Goal: Transaction & Acquisition: Download file/media

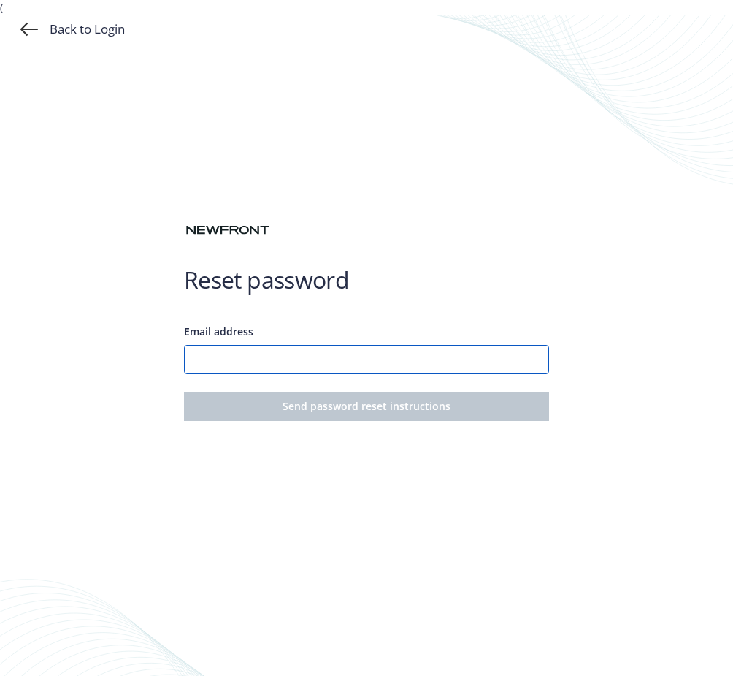
click at [279, 354] on input "Email address" at bounding box center [366, 359] width 365 height 29
type input "AP@ScheidFamilyWines.com"
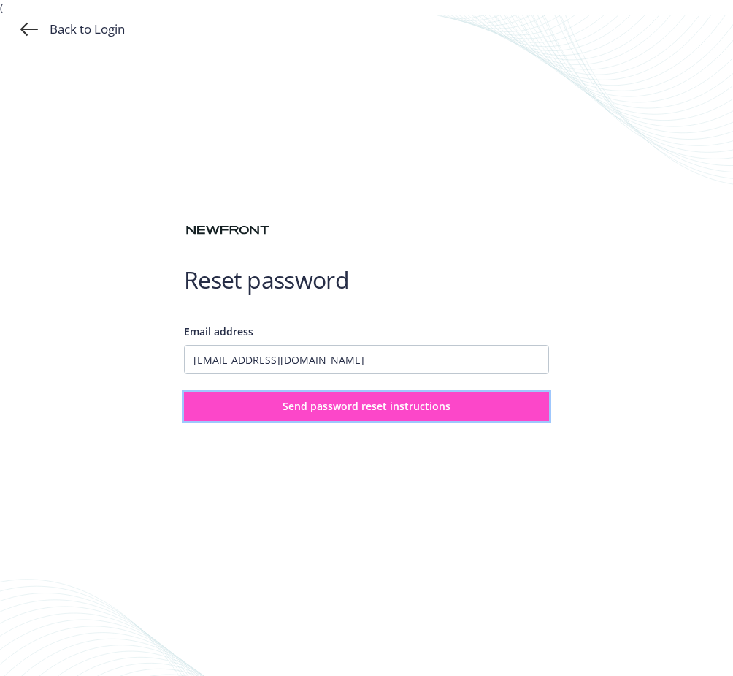
click at [318, 407] on span "Send password reset instructions" at bounding box center [367, 406] width 168 height 14
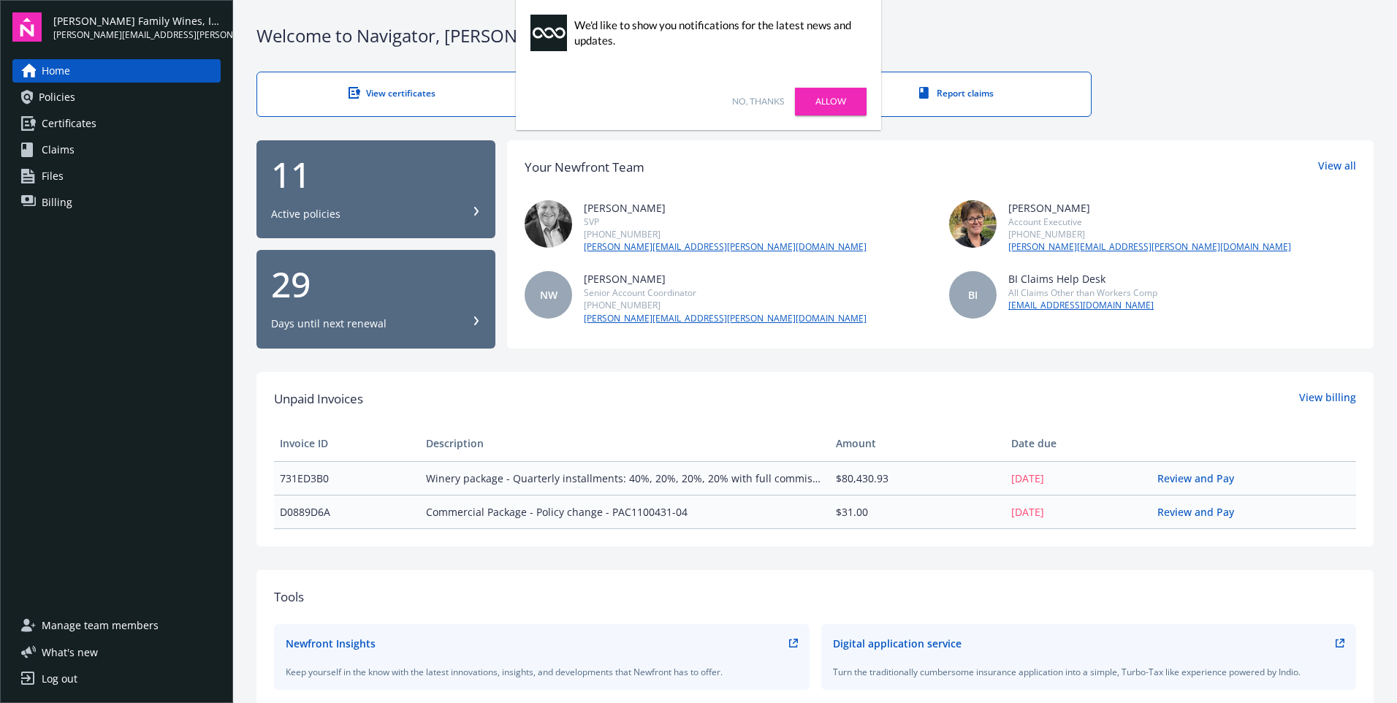
click at [811, 198] on div "Your Newfront Team View all Ken Keeney SVP (707) 780-1741 ken.keeney@newfront.c…" at bounding box center [940, 244] width 866 height 208
click at [837, 100] on link "Allow" at bounding box center [831, 102] width 72 height 28
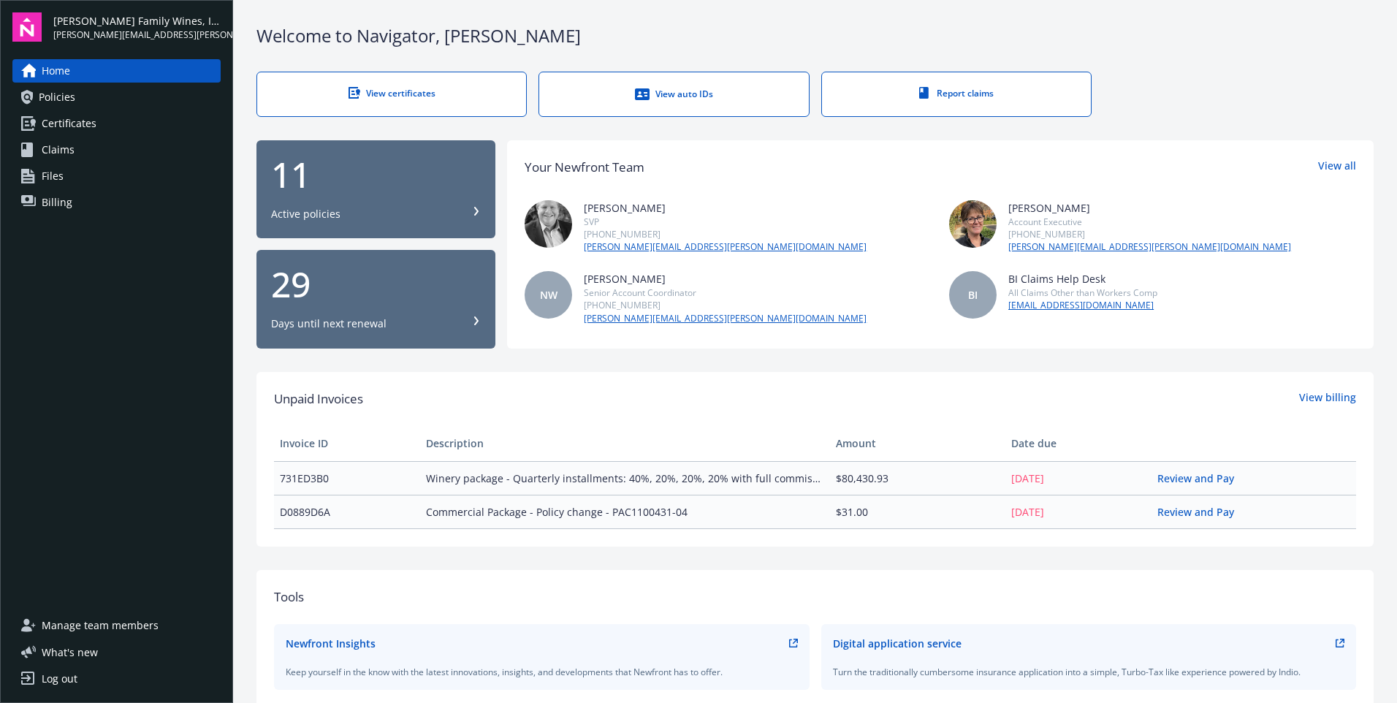
click at [685, 591] on div "Tools" at bounding box center [815, 596] width 1082 height 19
click at [64, 192] on span "Billing" at bounding box center [57, 202] width 31 height 23
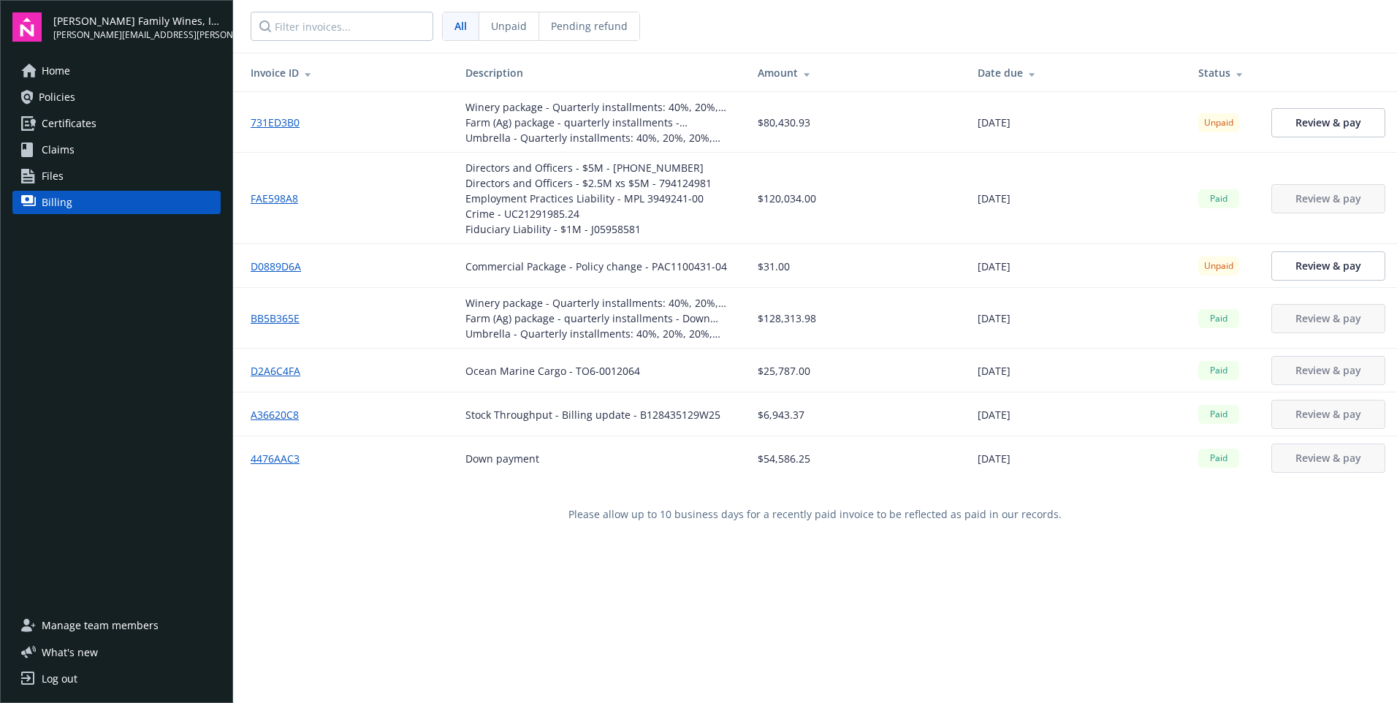
click at [270, 118] on link "731ED3B0" at bounding box center [281, 122] width 61 height 15
click at [264, 262] on link "D0889D6A" at bounding box center [282, 266] width 62 height 15
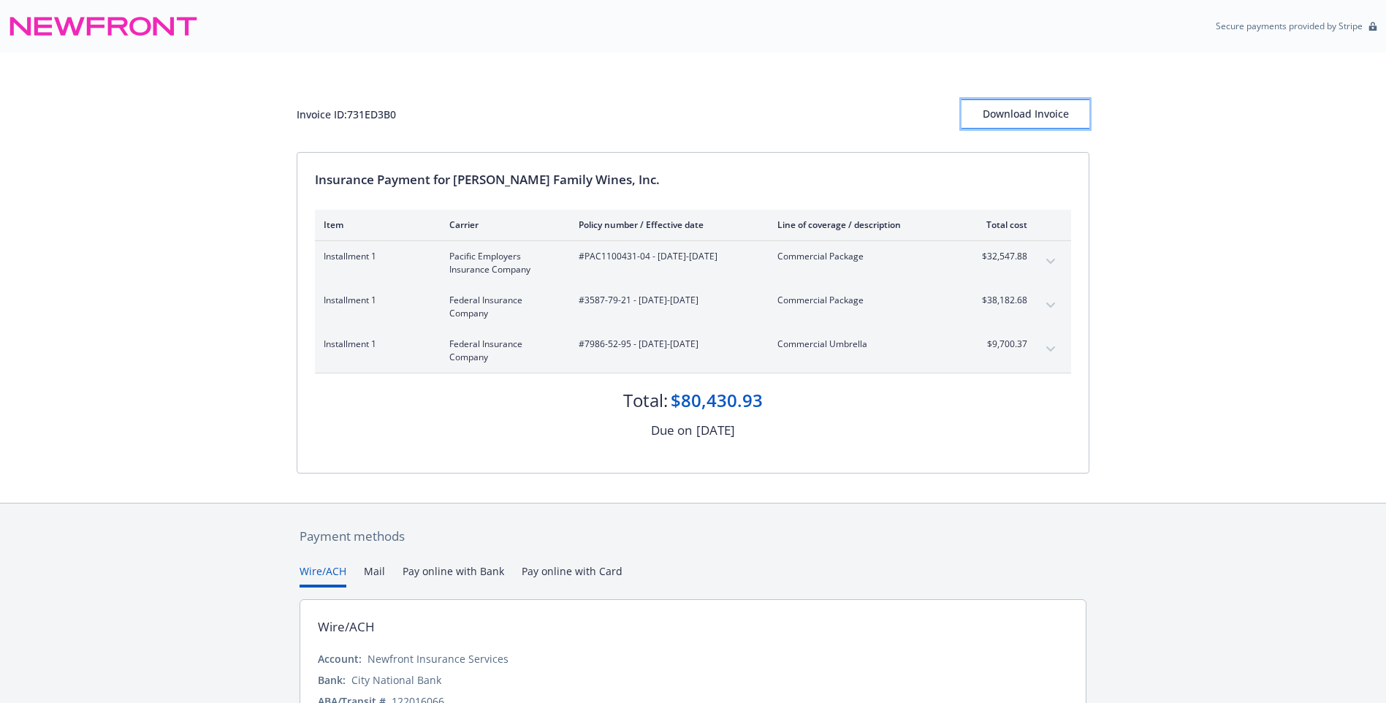
click at [1013, 112] on div "Download Invoice" at bounding box center [1025, 114] width 128 height 28
click at [1036, 99] on div "Invoice ID: 731ED3B0 Download Invoice" at bounding box center [693, 102] width 792 height 99
click at [1036, 112] on div "Download Invoice" at bounding box center [1025, 114] width 128 height 28
click at [1025, 116] on div "Download Invoice" at bounding box center [1025, 114] width 128 height 28
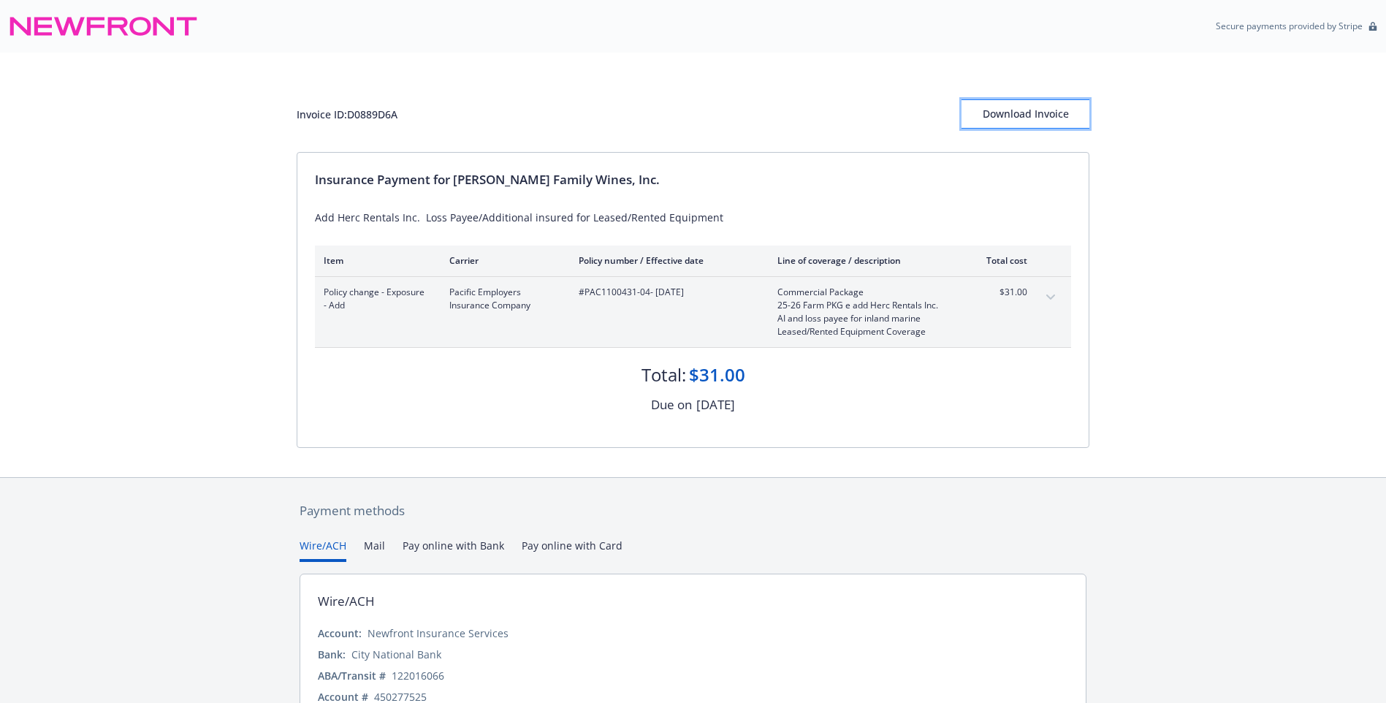
click at [1030, 113] on div "Download Invoice" at bounding box center [1025, 114] width 128 height 28
